Goal: Book appointment/travel/reservation

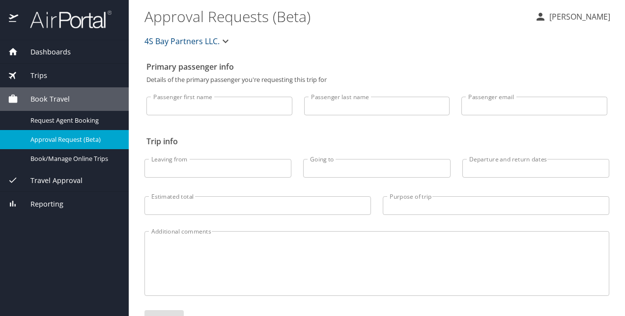
click at [239, 109] on input "Passenger first name" at bounding box center [219, 106] width 146 height 19
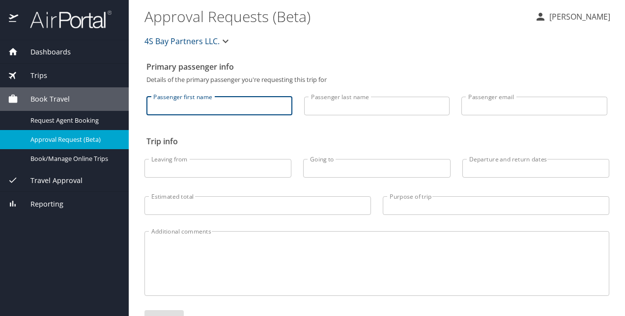
type input "Dariluz"
type input "Zorrilla"
type input "dzorrilla@4sbay.com"
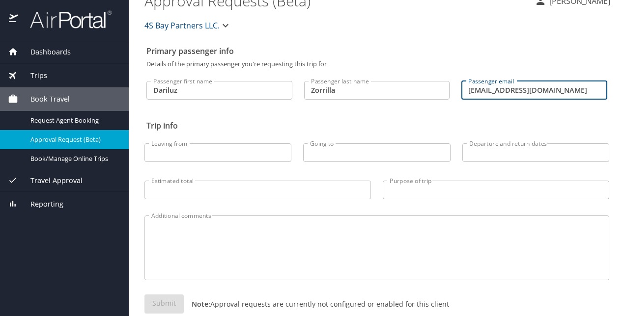
scroll to position [17, 0]
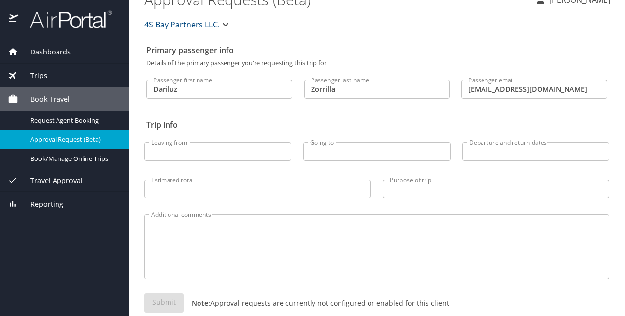
click at [227, 156] on input "Leaving from" at bounding box center [217, 151] width 147 height 19
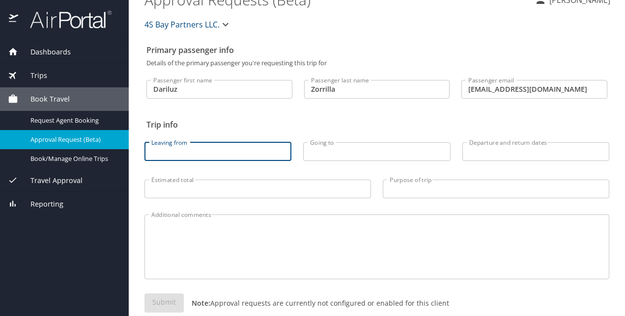
click at [252, 126] on h2 "Trip info" at bounding box center [376, 125] width 461 height 16
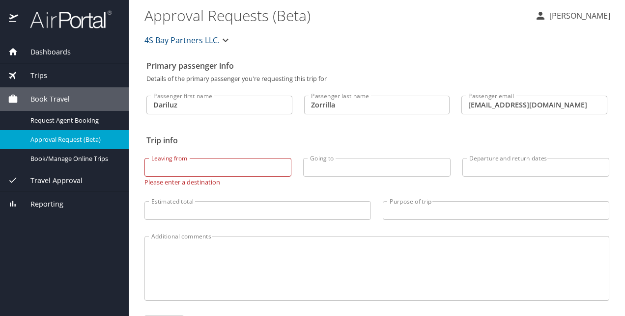
scroll to position [0, 0]
click at [46, 73] on span "Trips" at bounding box center [32, 75] width 29 height 11
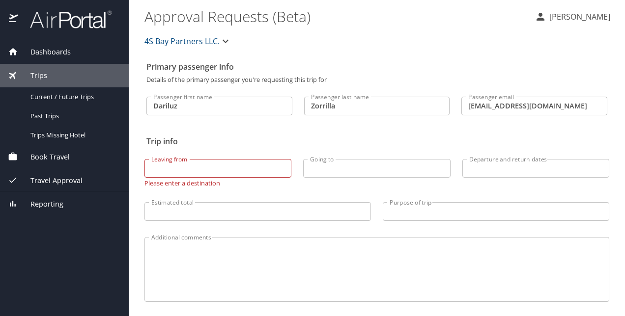
click at [48, 46] on div "Dashboards" at bounding box center [64, 52] width 129 height 24
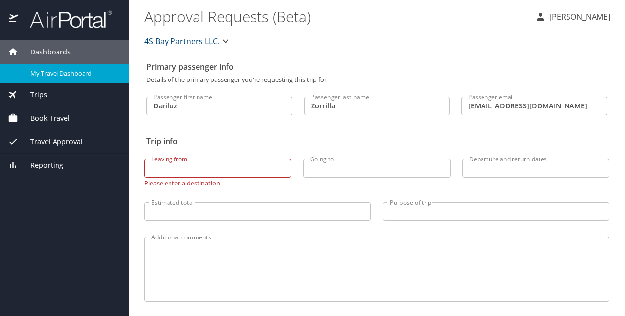
click at [50, 74] on span "My Travel Dashboard" at bounding box center [73, 73] width 86 height 9
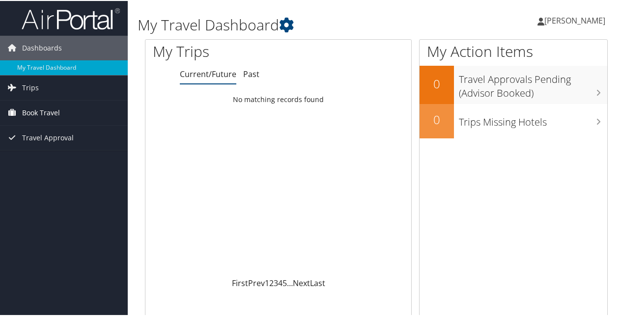
click at [26, 115] on span "Book Travel" at bounding box center [41, 112] width 38 height 25
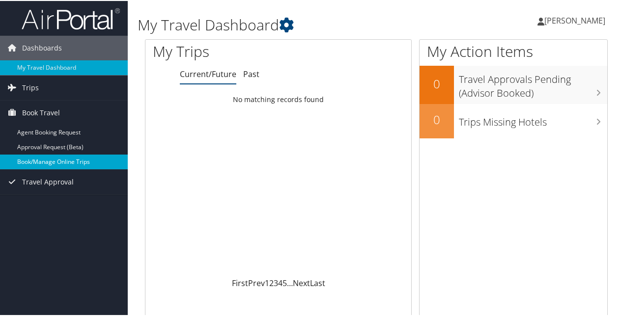
click at [41, 158] on link "Book/Manage Online Trips" at bounding box center [64, 161] width 128 height 15
